Goal: Find specific page/section: Find specific page/section

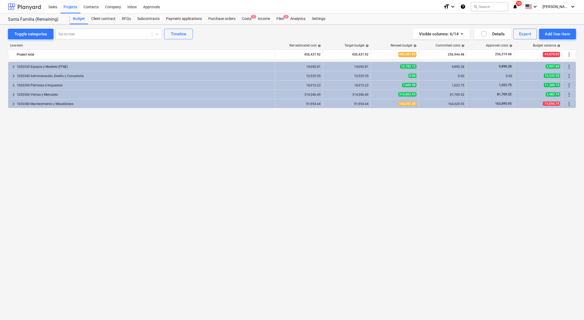
click at [31, 8] on div at bounding box center [24, 6] width 33 height 13
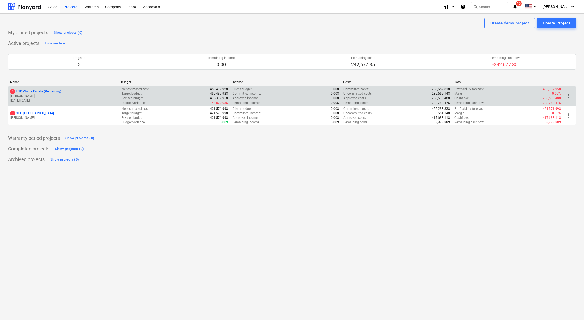
click at [50, 99] on p "[DATE] - [DATE]" at bounding box center [63, 100] width 107 height 5
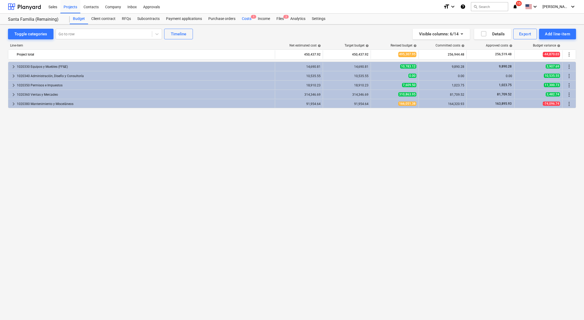
click at [247, 18] on div "Costs 1" at bounding box center [247, 19] width 16 height 11
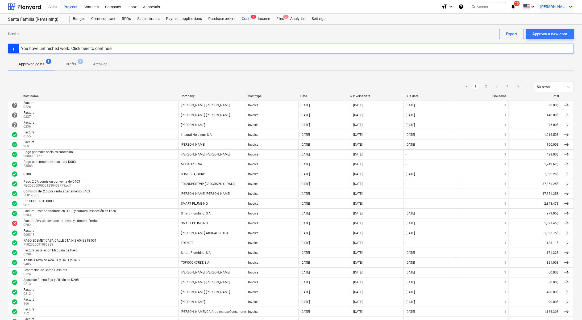
click at [566, 6] on span "[PERSON_NAME]" at bounding box center [553, 7] width 27 height 4
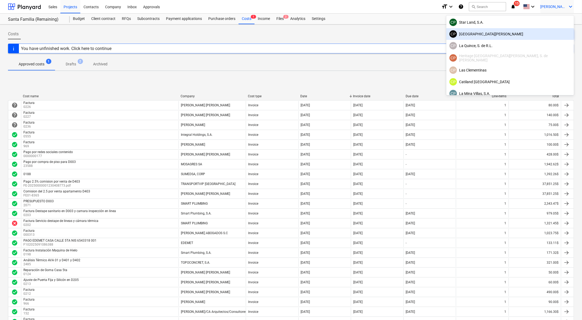
click at [546, 36] on div "[GEOGRAPHIC_DATA][PERSON_NAME]" at bounding box center [509, 33] width 121 height 7
